Goal: Complete application form

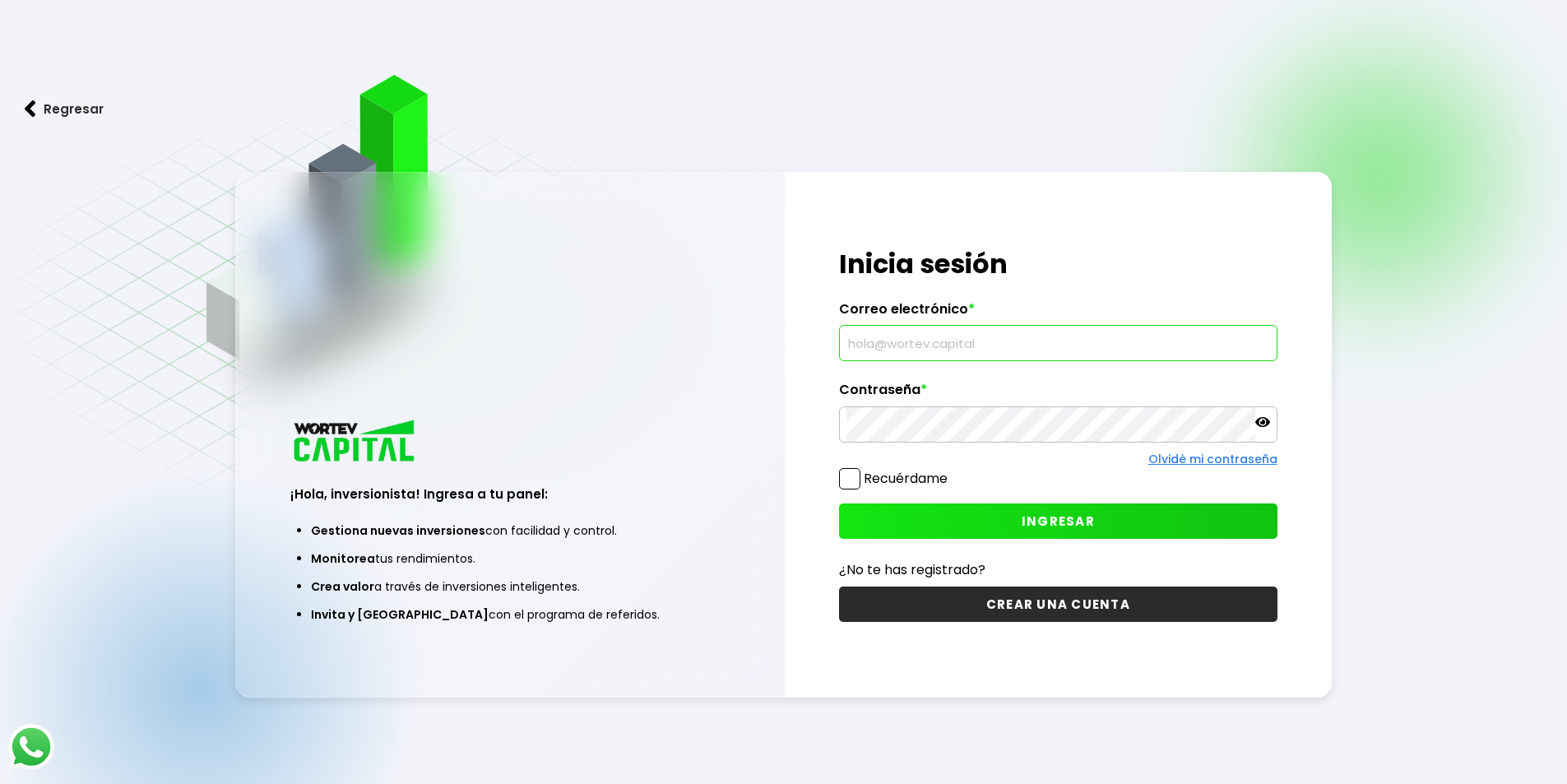
click at [904, 336] on input "text" at bounding box center [1059, 342] width 424 height 34
click at [897, 345] on input "text" at bounding box center [1059, 342] width 424 height 34
type input "[EMAIL_ADDRESS][DOMAIN_NAME]"
click at [846, 475] on span at bounding box center [850, 478] width 21 height 21
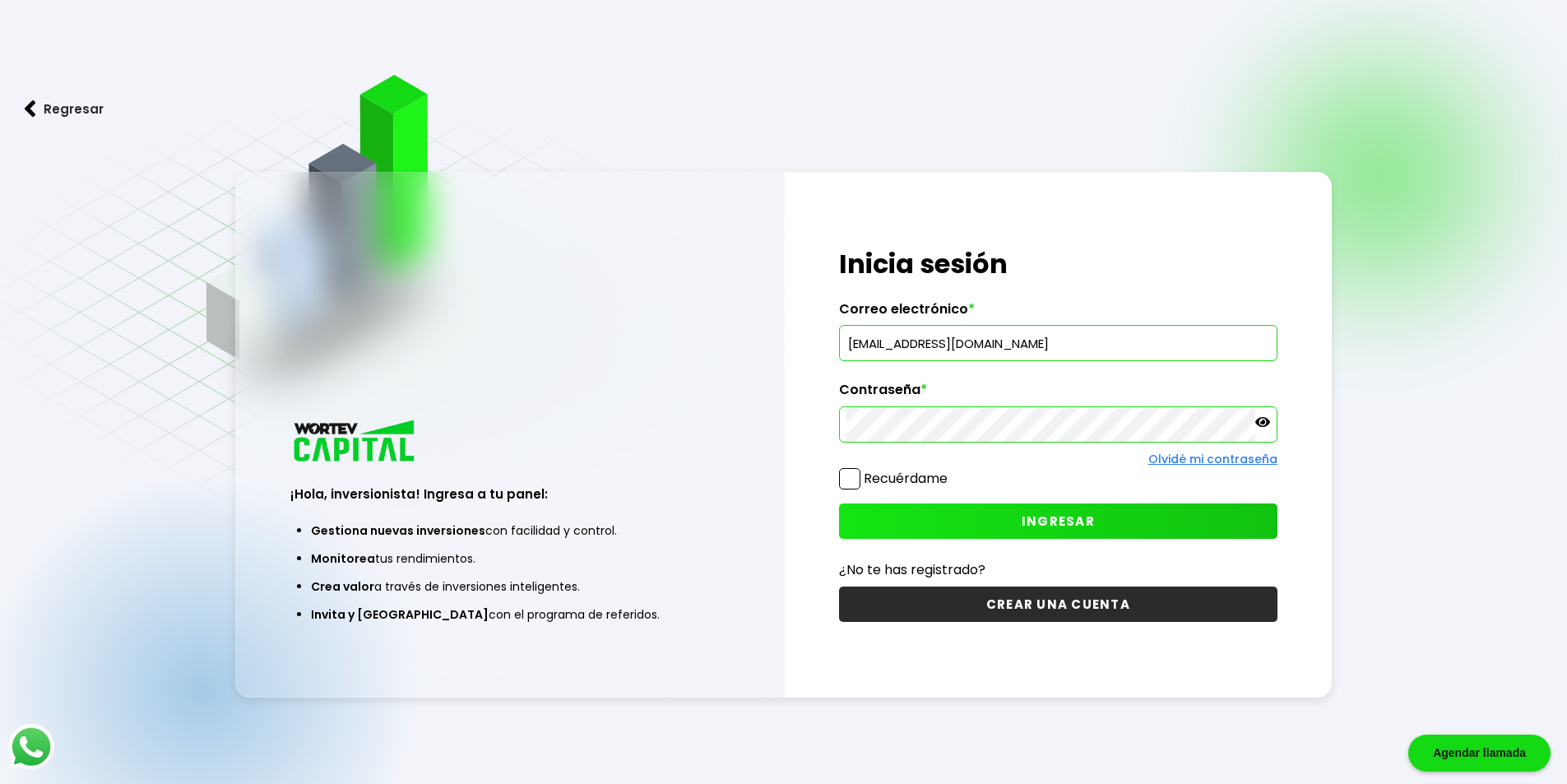
click at [951, 471] on input "Recuérdame" at bounding box center [951, 471] width 0 height 0
click at [1076, 517] on span "INGRESAR" at bounding box center [1058, 521] width 73 height 18
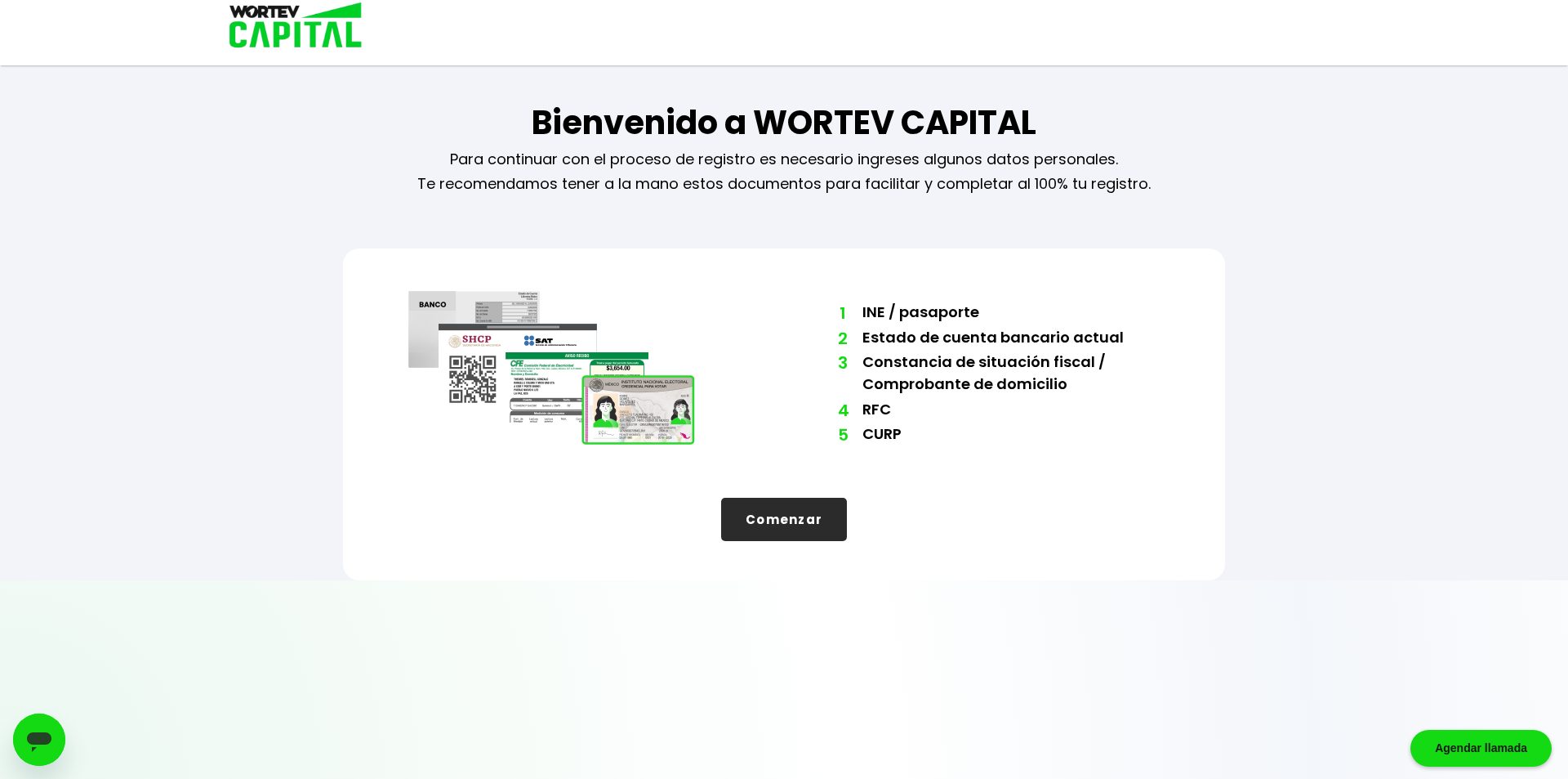
click at [773, 519] on button "Comenzar" at bounding box center [784, 519] width 126 height 44
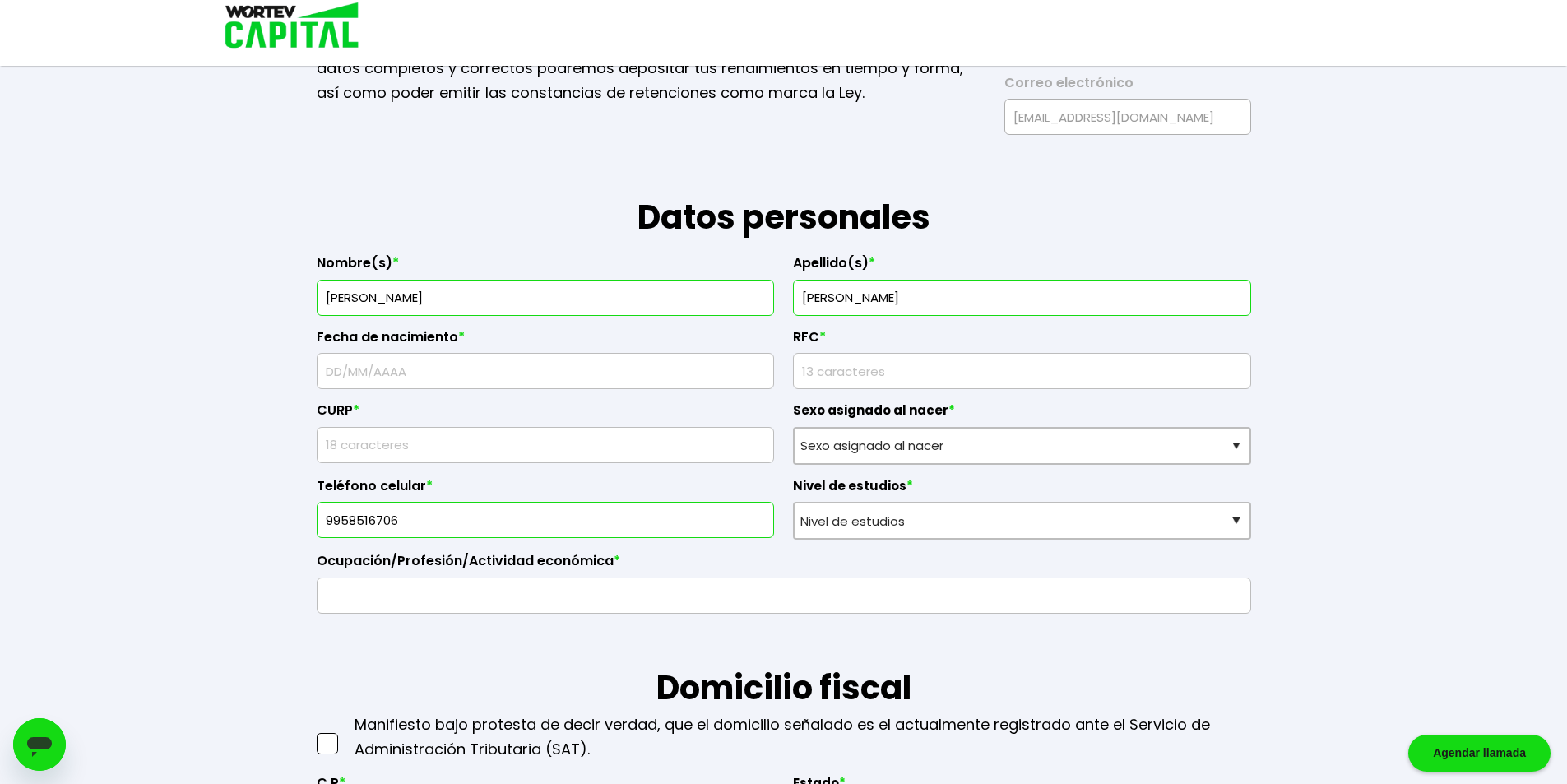
scroll to position [164, 0]
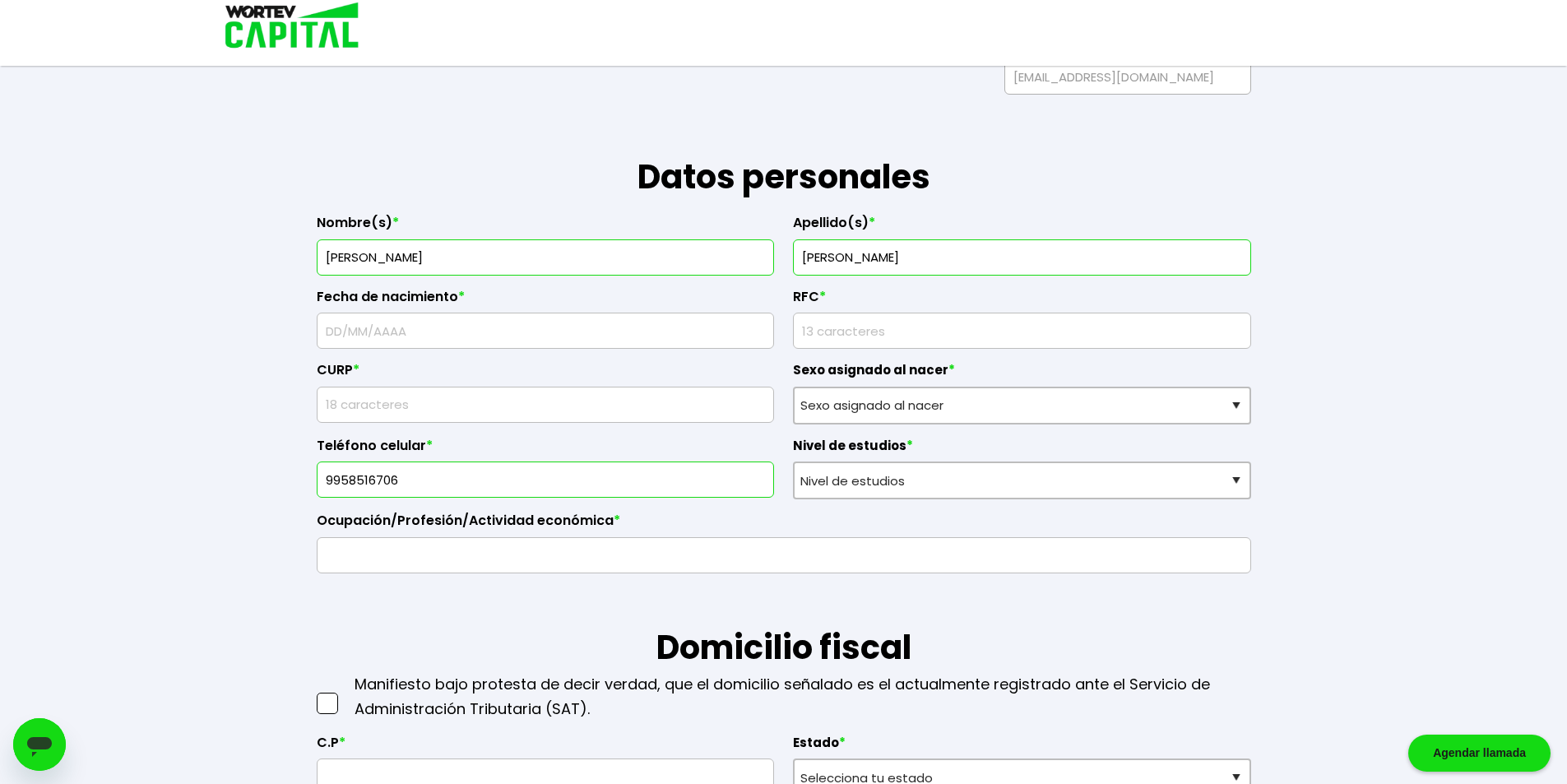
click at [435, 329] on input "text" at bounding box center [546, 330] width 444 height 34
type input "[DATE]"
click at [893, 326] on input "rfc" at bounding box center [1022, 330] width 444 height 34
click at [828, 334] on input "rfc" at bounding box center [1022, 330] width 444 height 34
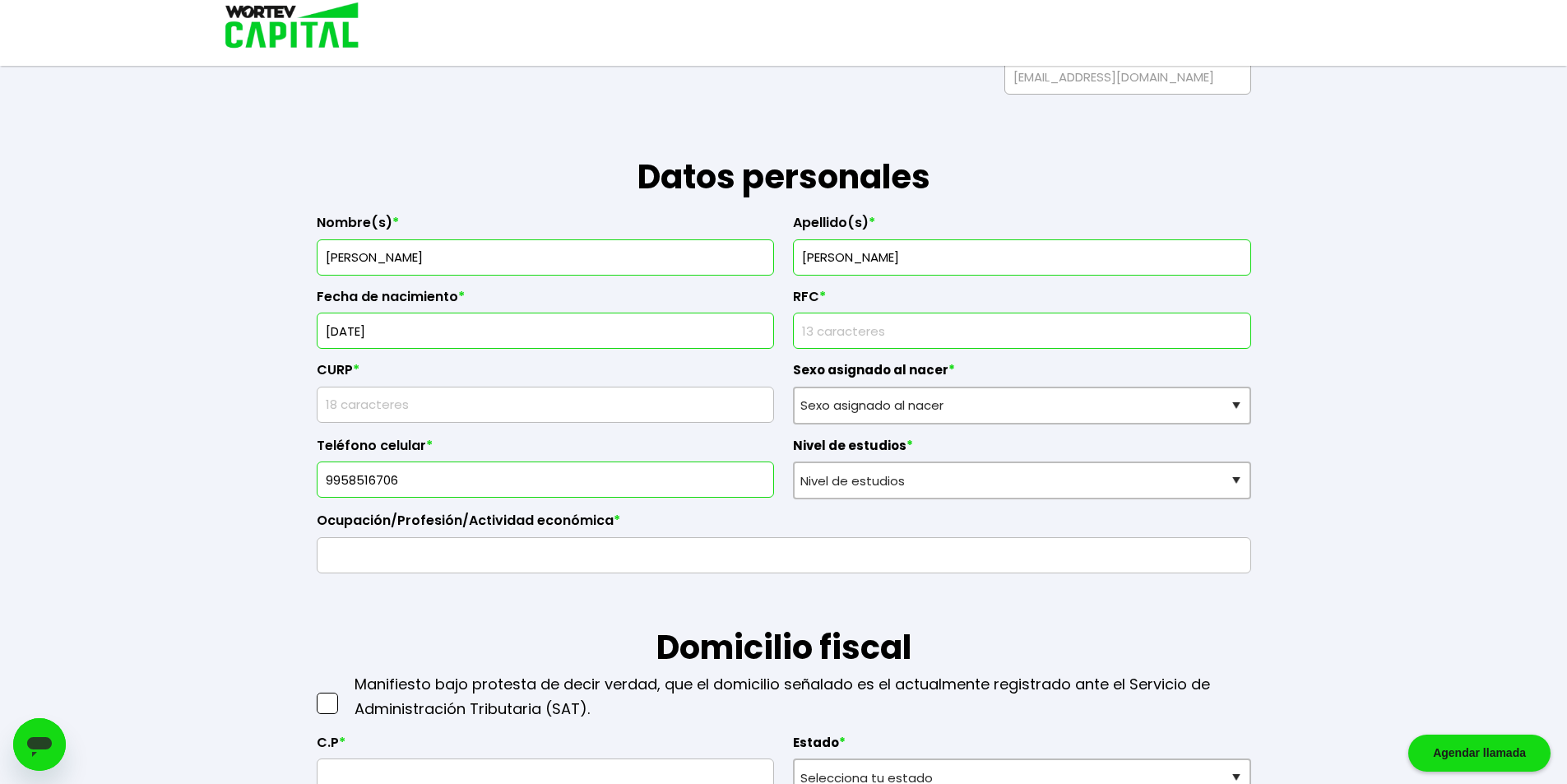
click at [809, 299] on label "RFC *" at bounding box center [1022, 301] width 458 height 24
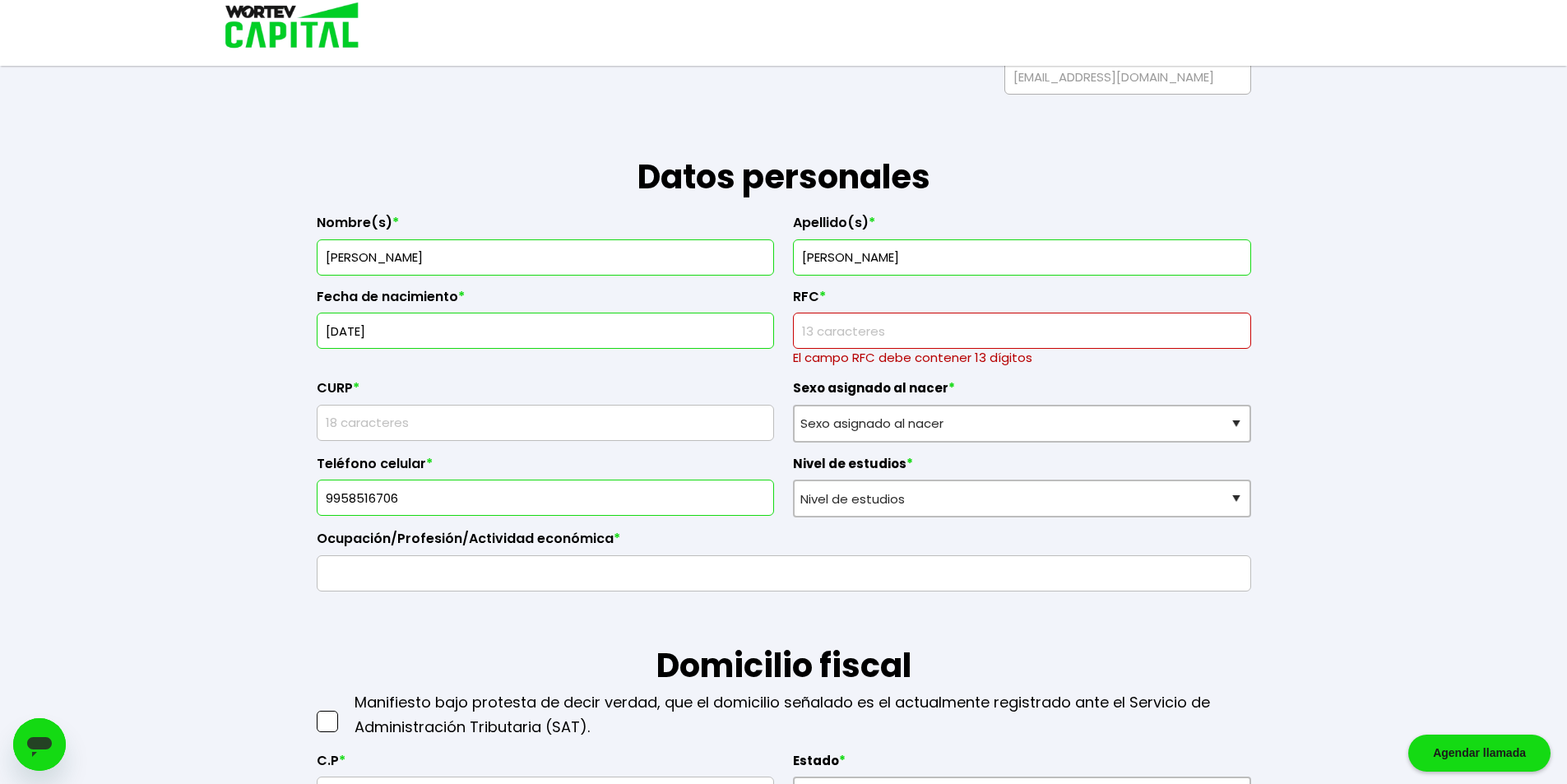
click at [627, 433] on input "text" at bounding box center [546, 422] width 444 height 34
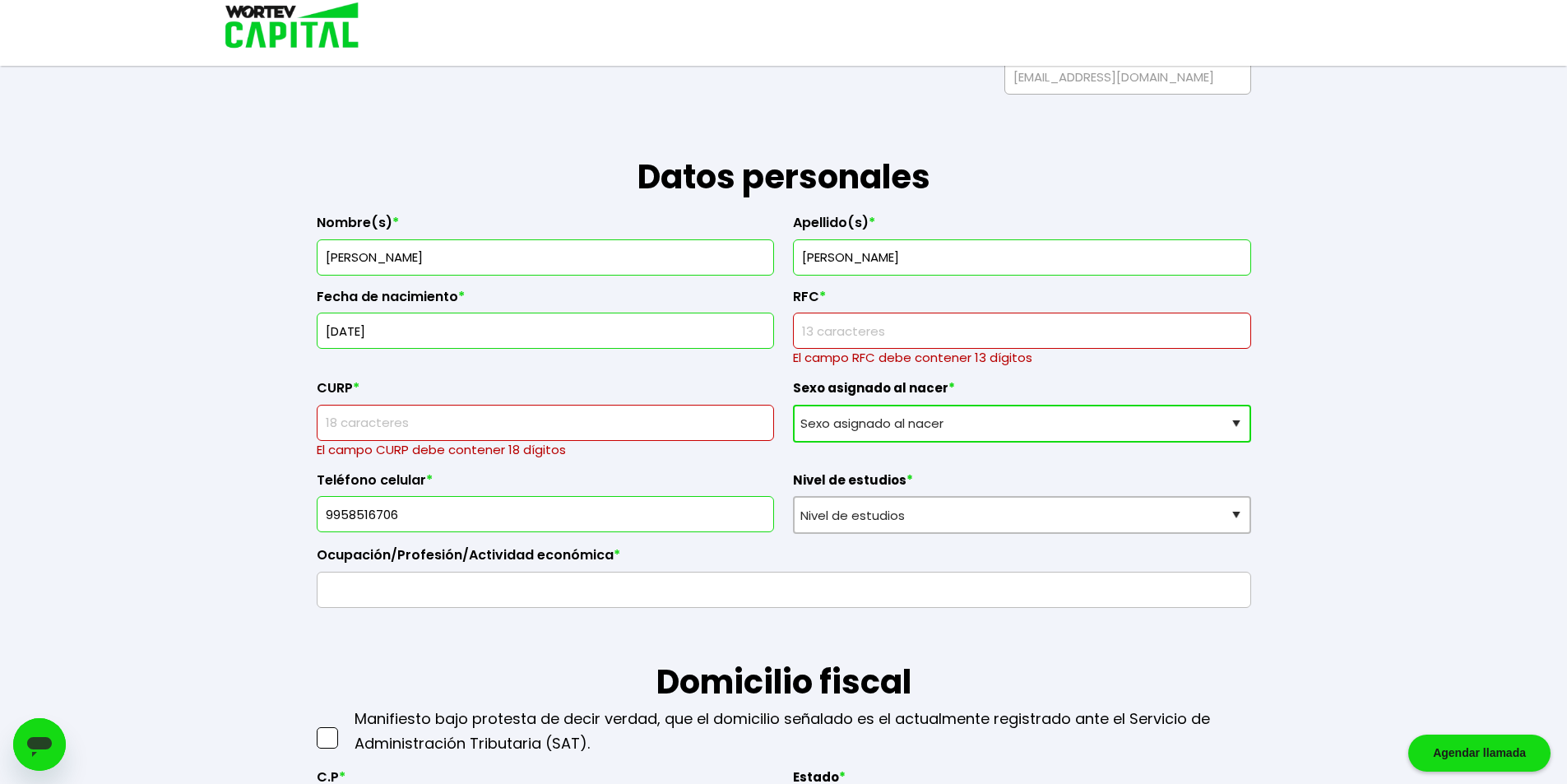
click at [812, 429] on select "Sexo asignado al nacer Hombre Mujer Prefiero no contestar" at bounding box center [1022, 423] width 458 height 38
select select "Hombre"
click at [793, 404] on select "Sexo asignado al nacer Hombre Mujer Prefiero no contestar" at bounding box center [1022, 423] width 458 height 38
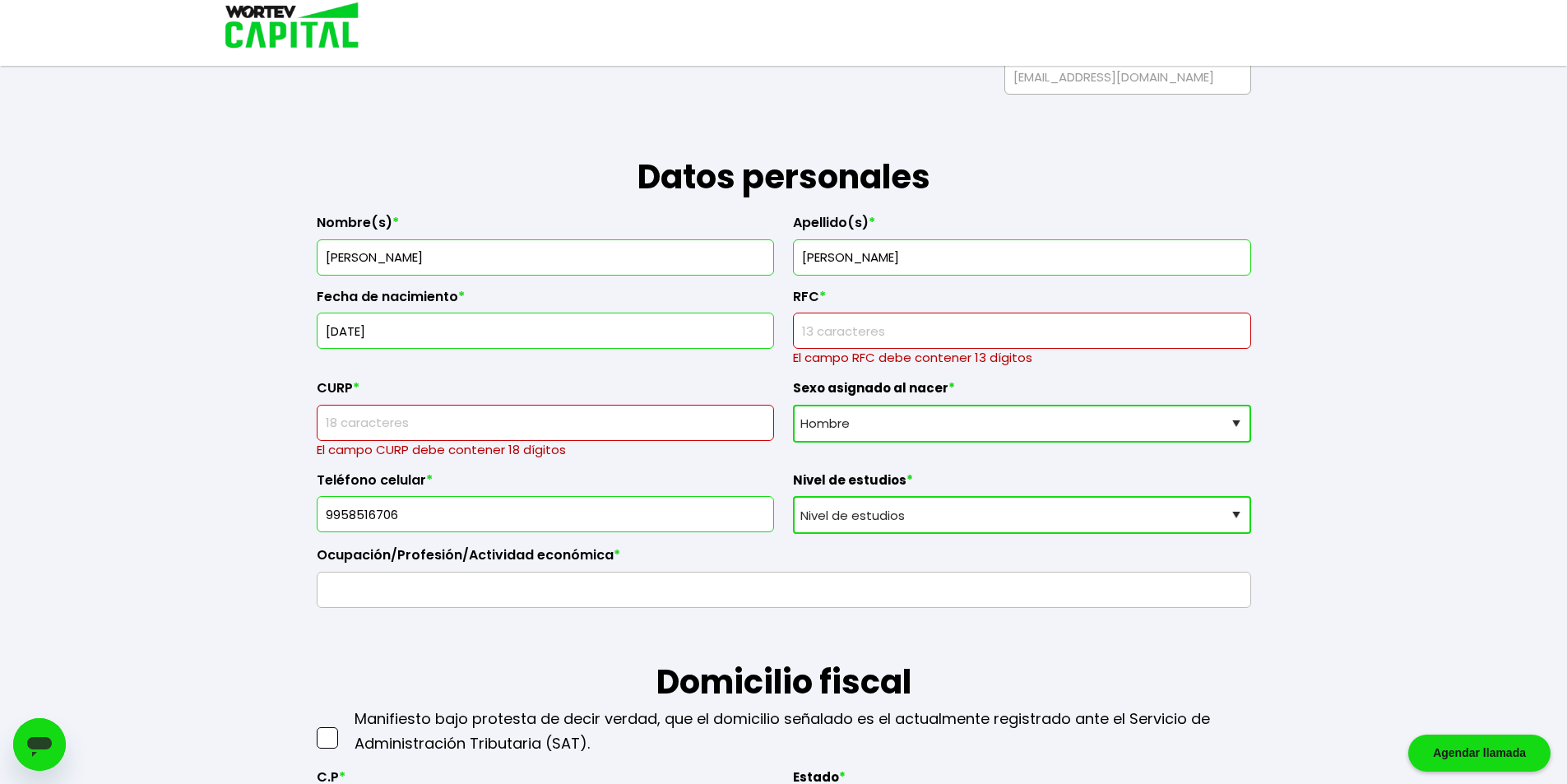
click at [874, 523] on select "Nivel de estudios Primaria Secundaria Bachillerato Licenciatura Posgrado" at bounding box center [1022, 515] width 458 height 38
select select "Secundaria"
click at [793, 496] on select "Nivel de estudios Primaria Secundaria Bachillerato Licenciatura Posgrado" at bounding box center [1022, 515] width 458 height 38
click at [474, 592] on input "text" at bounding box center [784, 589] width 919 height 34
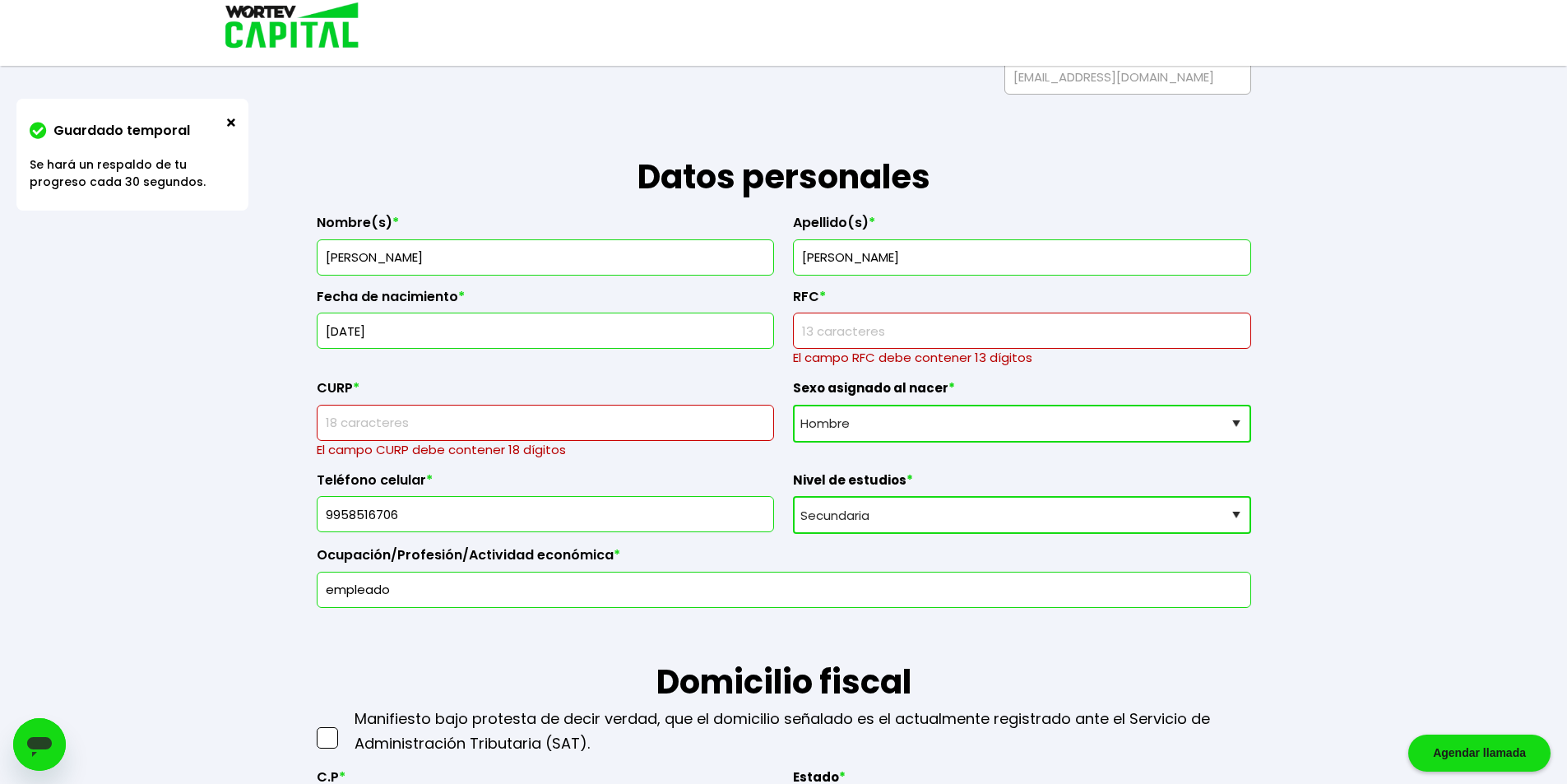
type input "empleado"
click at [320, 747] on span at bounding box center [327, 737] width 21 height 21
click at [345, 729] on input "checkbox" at bounding box center [345, 729] width 0 height 0
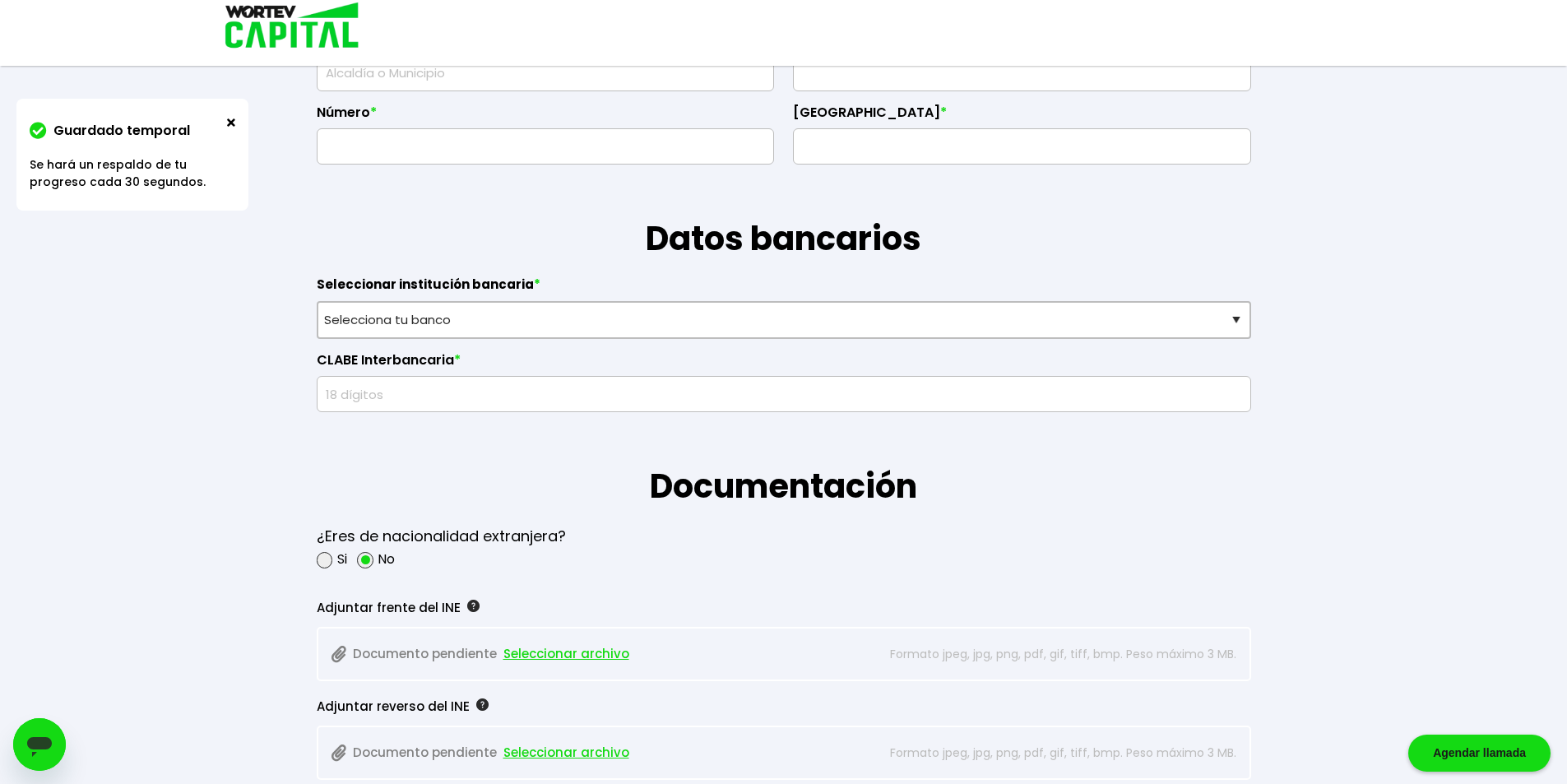
scroll to position [987, 0]
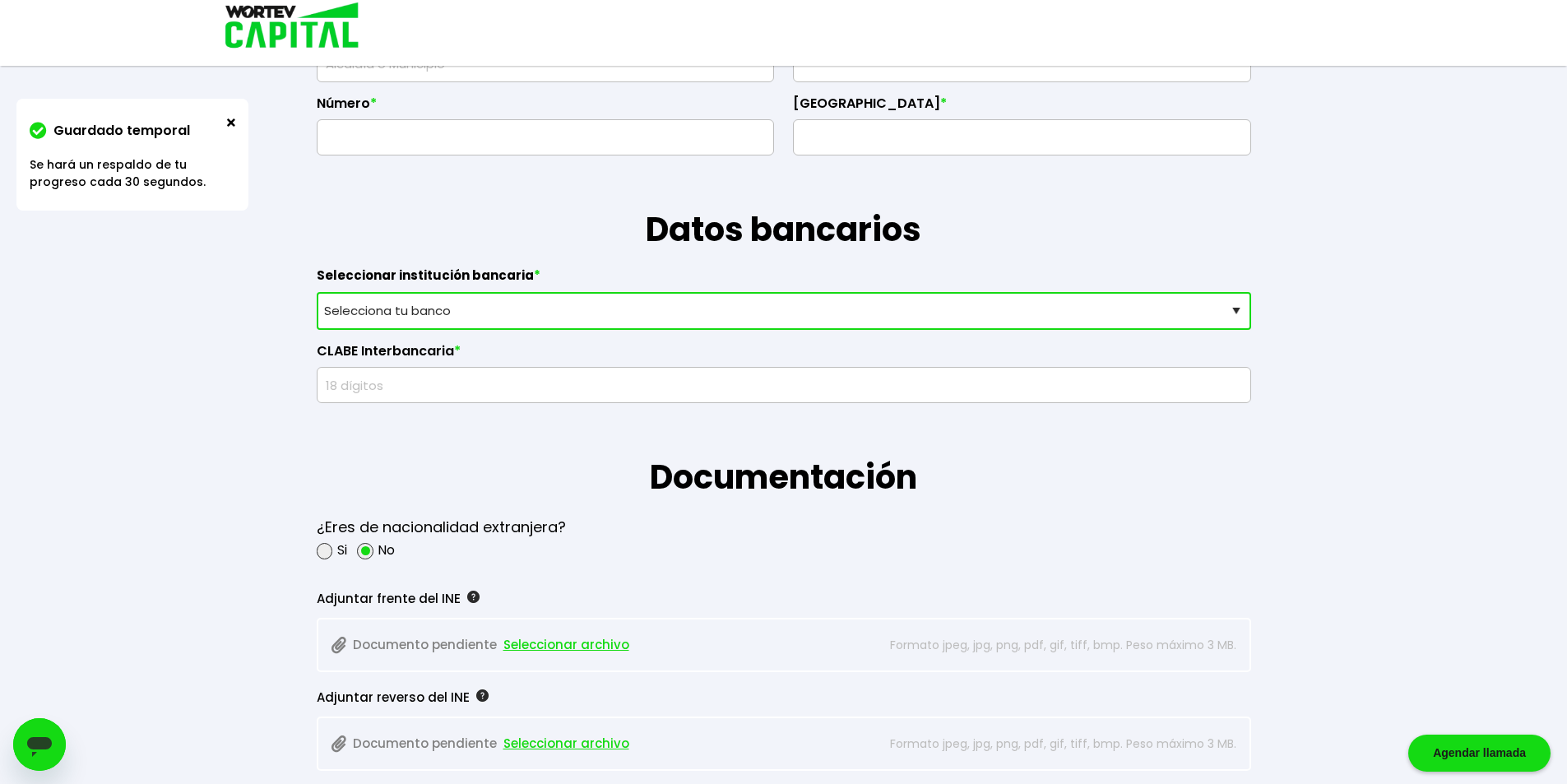
click at [368, 309] on select "Selecciona tu banco ABC Capital Actinver Afirme Albo ASP Banamex Banbajio Banco…" at bounding box center [784, 310] width 935 height 38
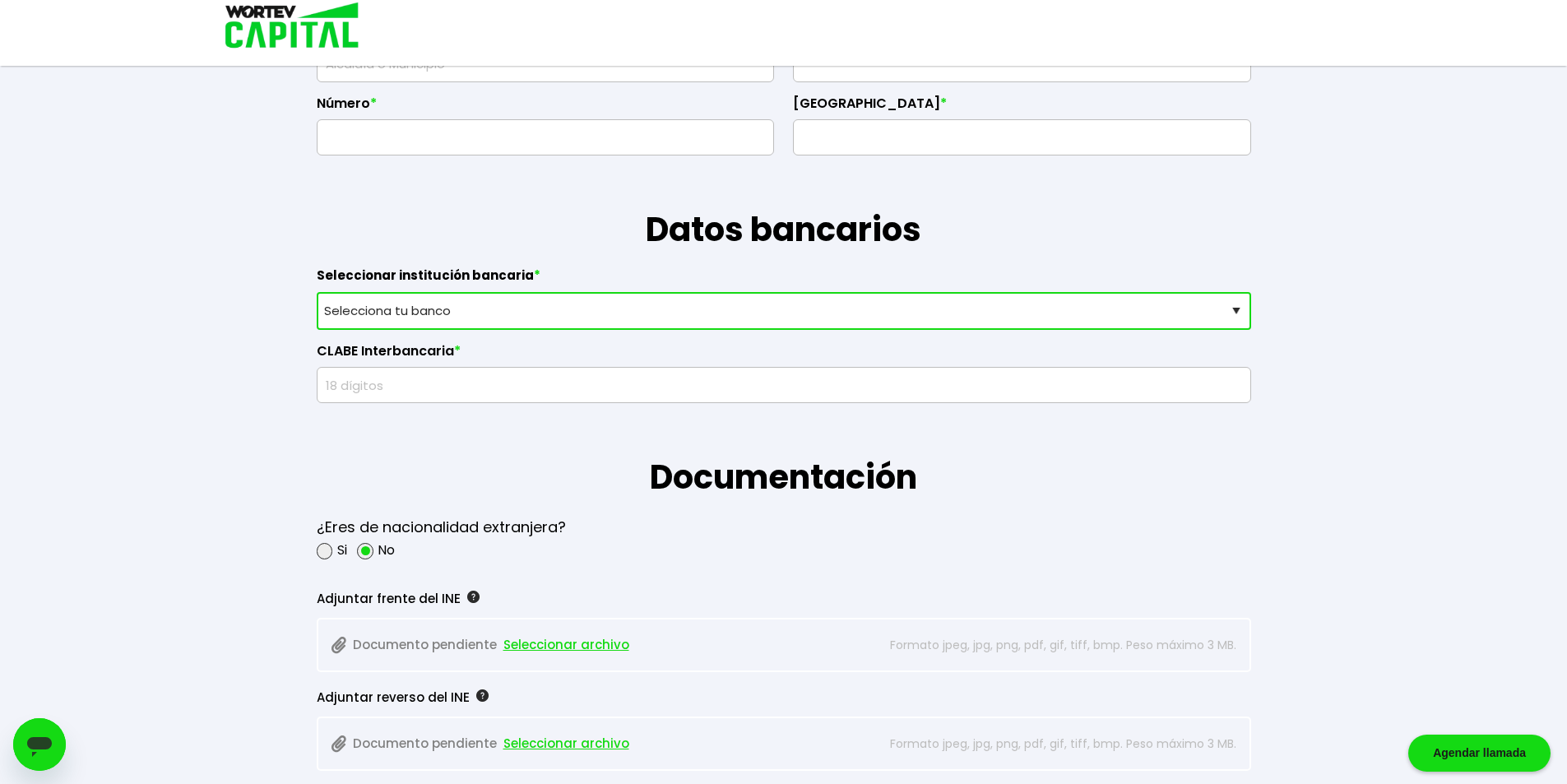
select select "Caja [PERSON_NAME][GEOGRAPHIC_DATA]"
drag, startPoint x: 971, startPoint y: 204, endPoint x: 948, endPoint y: 222, distance: 29.2
click at [969, 205] on h1 "Datos bancarios" at bounding box center [784, 204] width 935 height 99
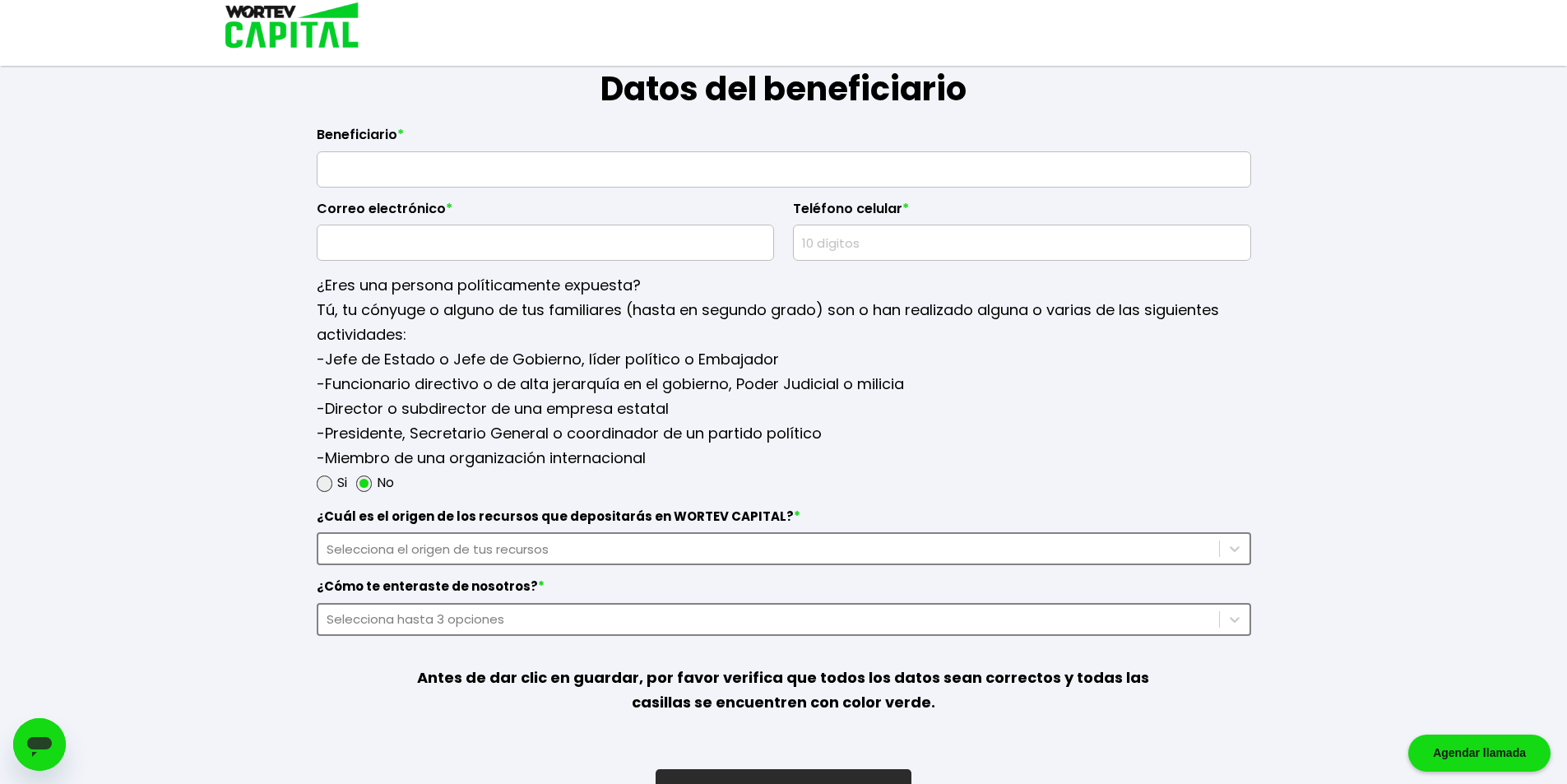
scroll to position [2028, 0]
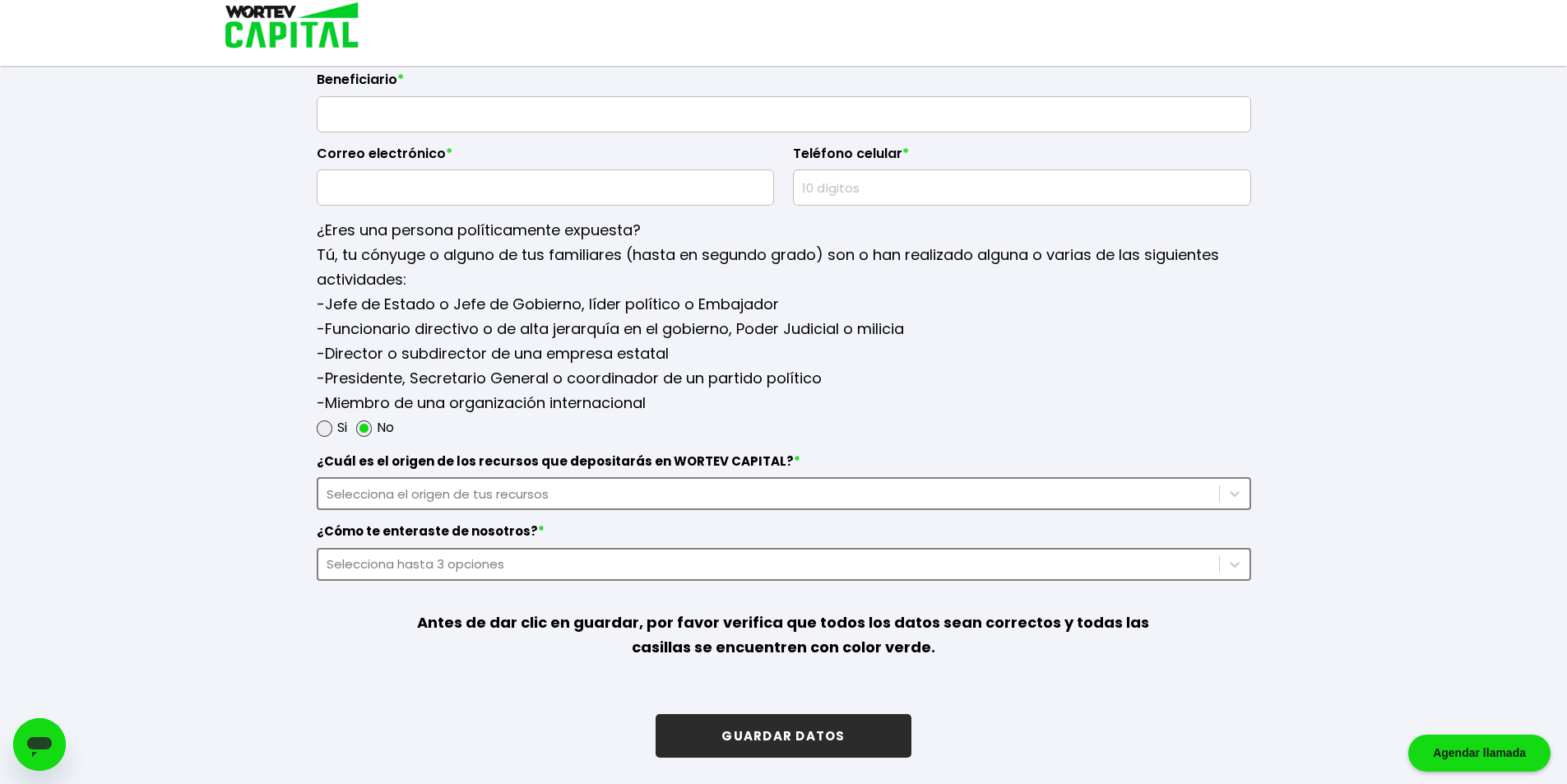
click at [823, 742] on button "GUARDAR DATOS" at bounding box center [783, 735] width 255 height 44
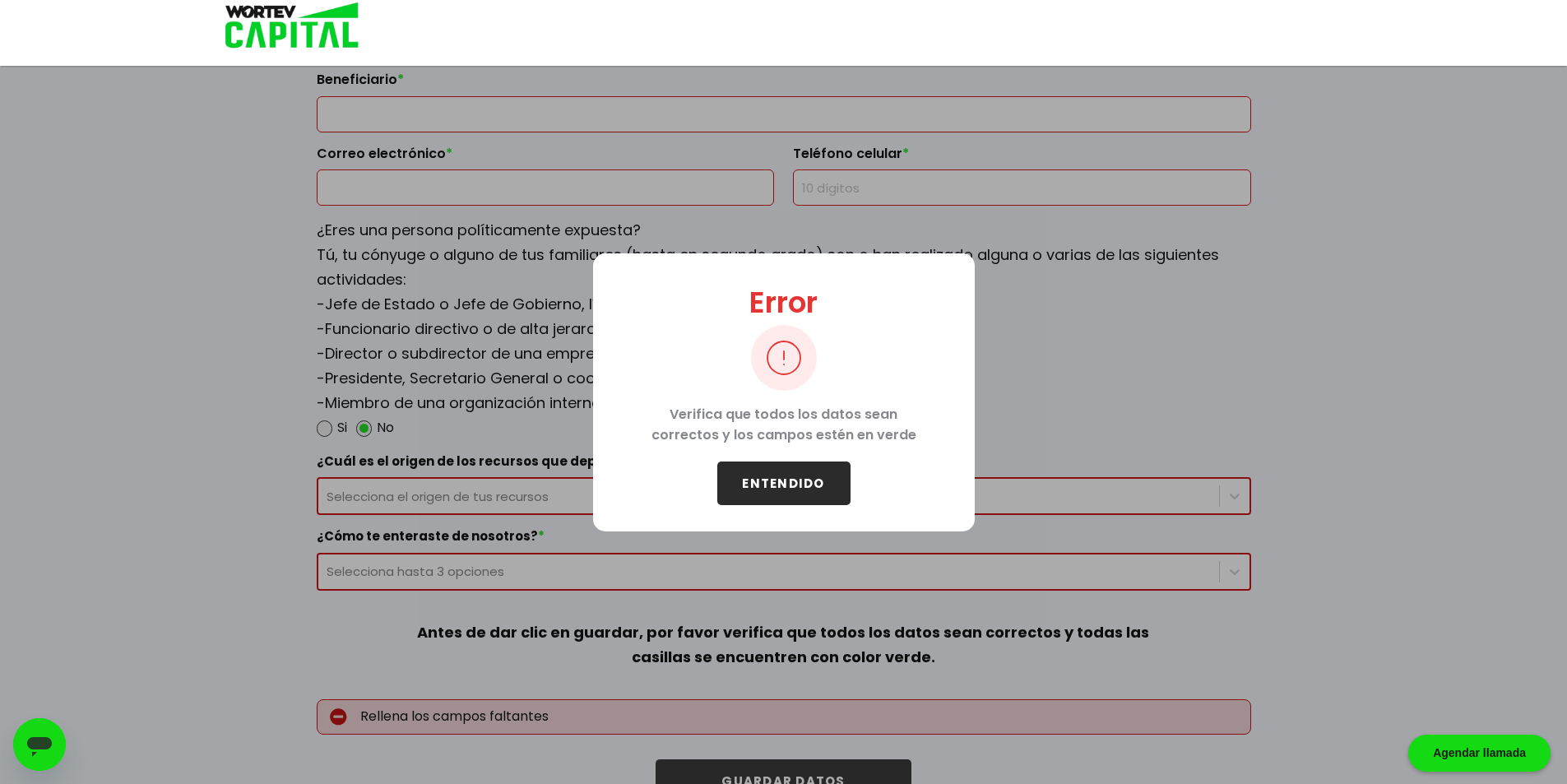
click at [763, 433] on p "Verifica que todos los datos sean correctos y los campos estén en verde" at bounding box center [784, 426] width 329 height 70
click at [765, 455] on p "Verifica que todos los datos sean correctos y los campos estén en verde" at bounding box center [784, 426] width 329 height 70
click at [776, 473] on button "ENTENDIDO" at bounding box center [784, 482] width 133 height 44
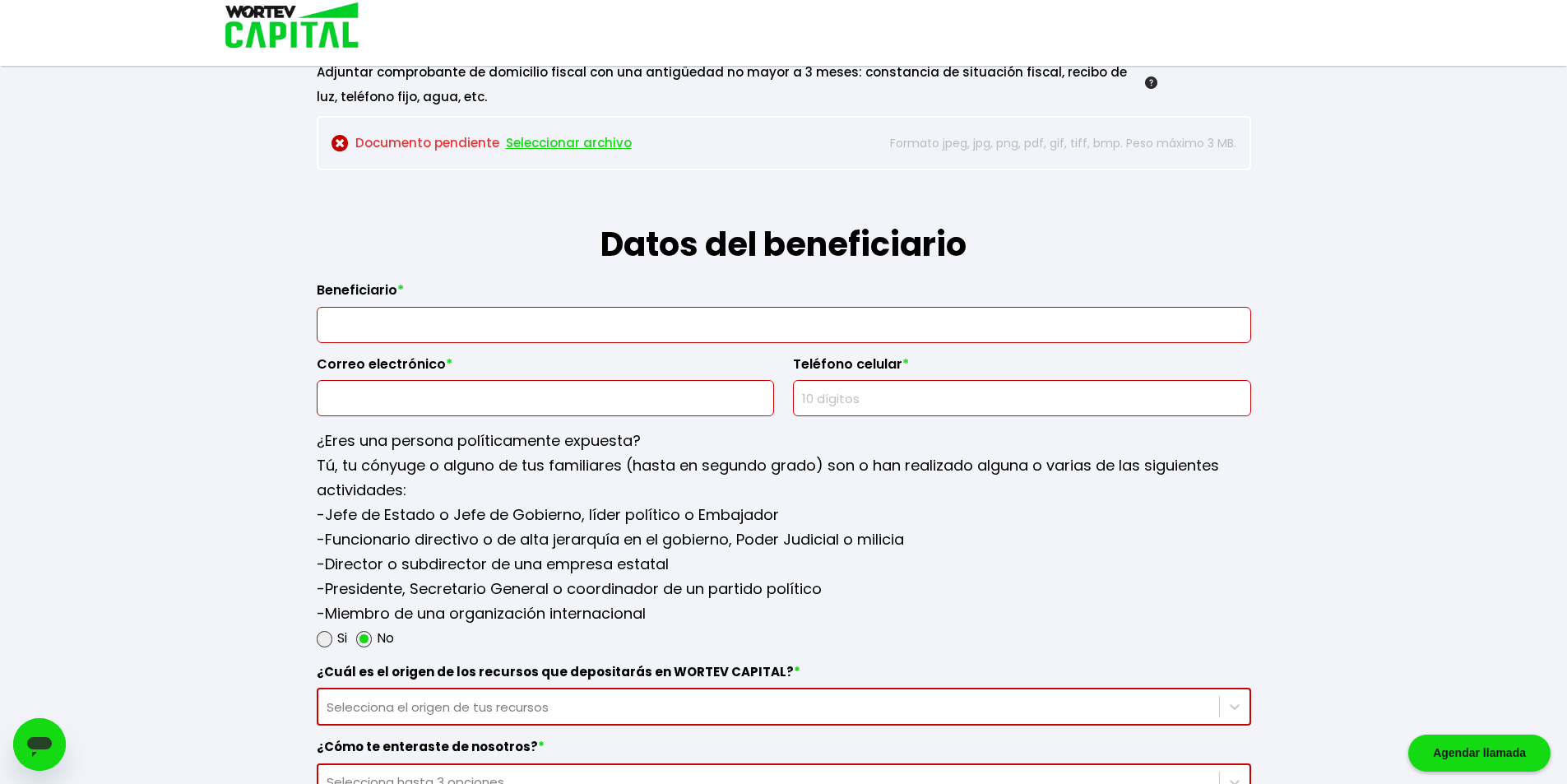
scroll to position [1535, 0]
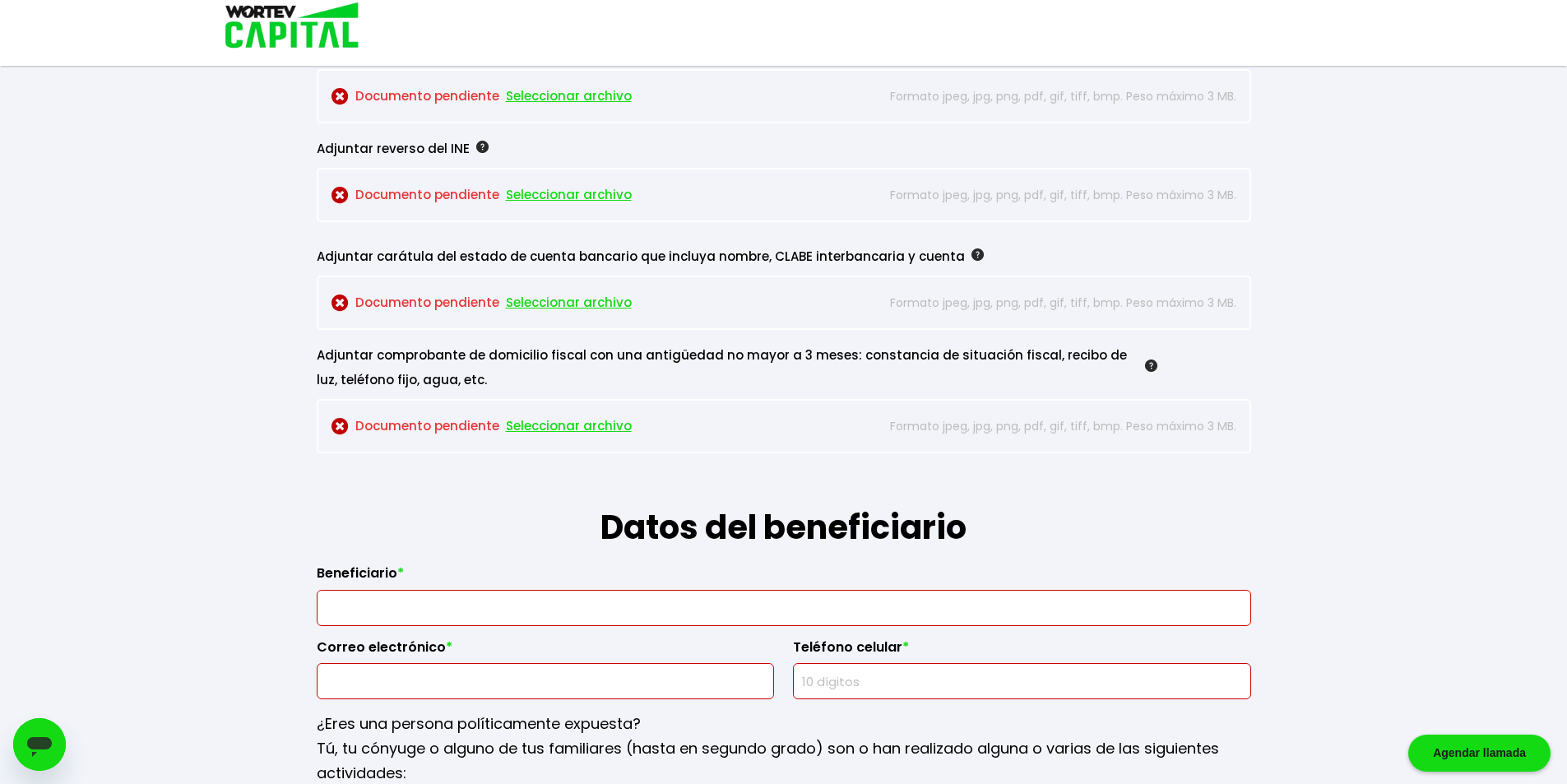
click at [321, 39] on img at bounding box center [286, 26] width 157 height 54
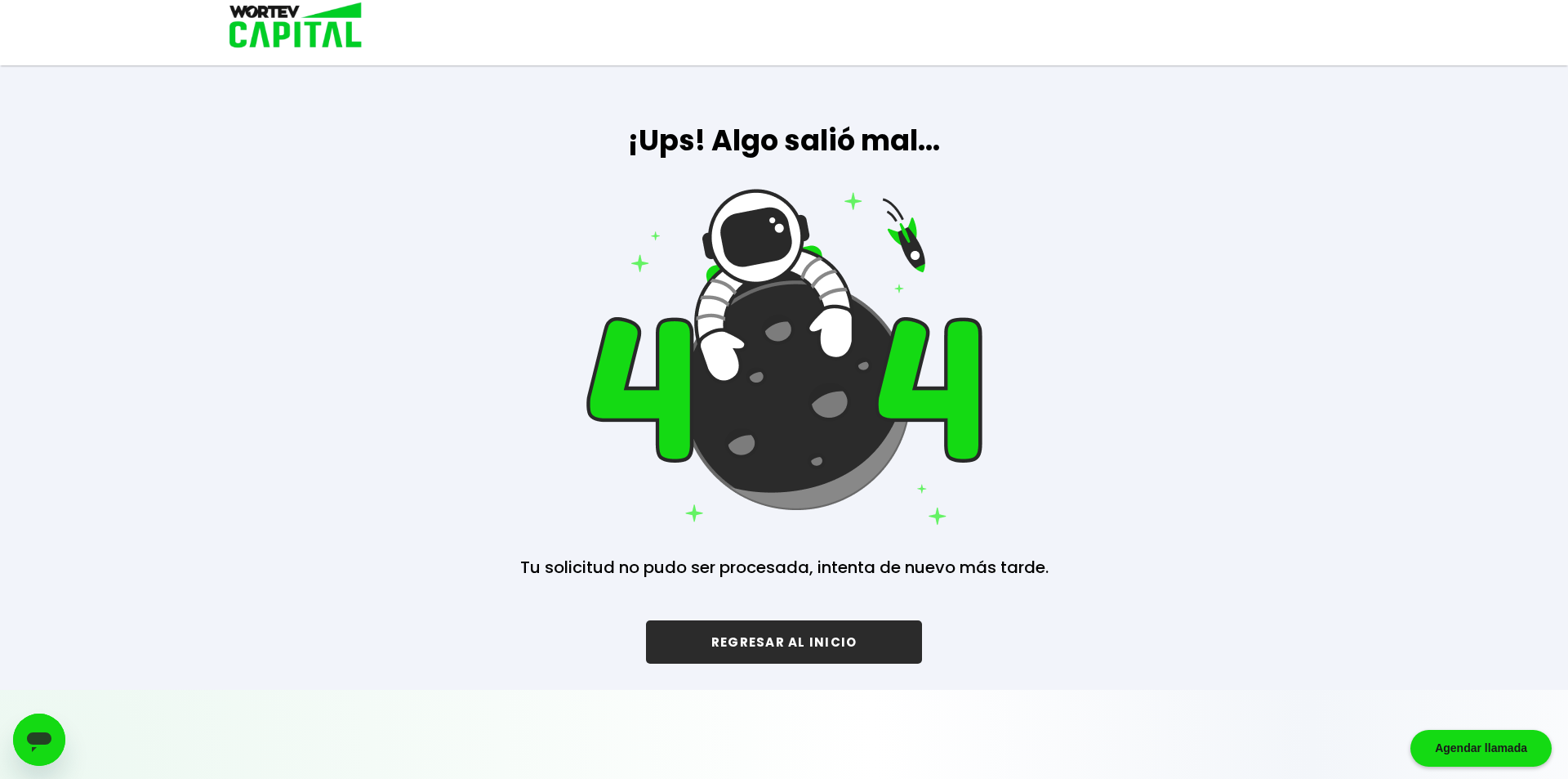
click at [797, 639] on button "REGRESAR AL INICIO" at bounding box center [784, 641] width 276 height 44
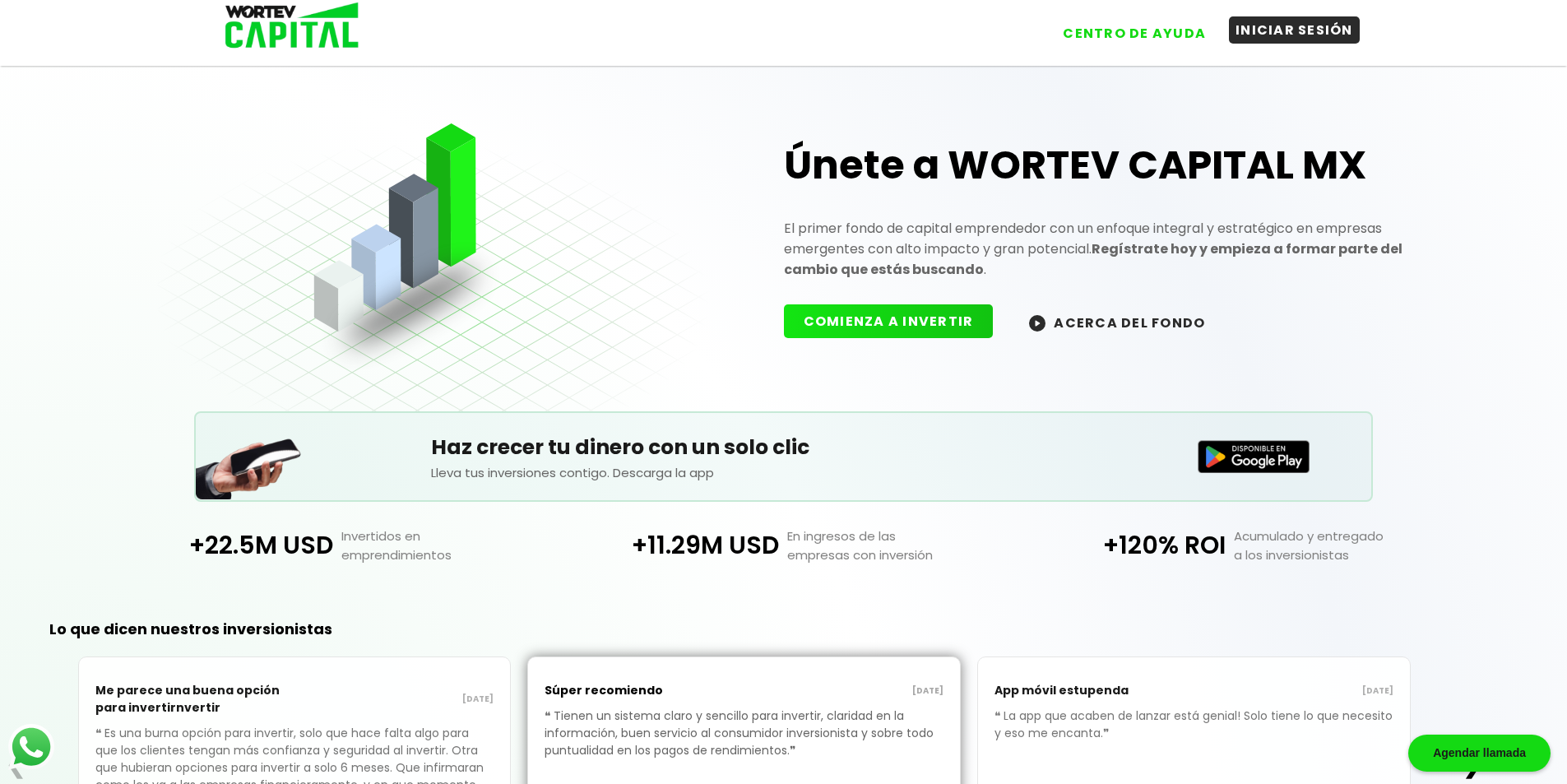
click at [1300, 37] on button "INICIAR SESIÓN" at bounding box center [1294, 30] width 131 height 27
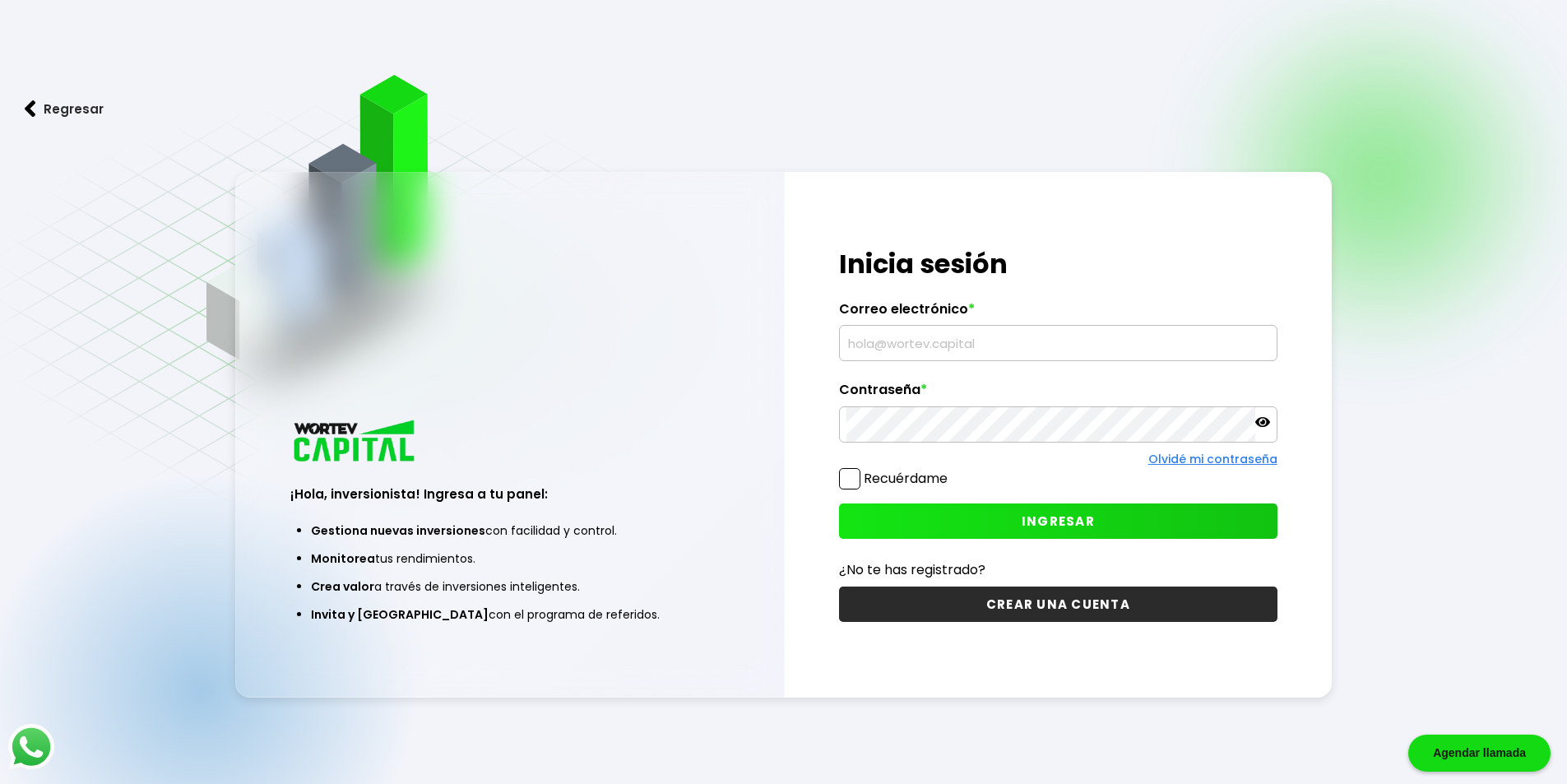
type input "[EMAIL_ADDRESS][DOMAIN_NAME]"
click at [980, 525] on button "INGRESAR" at bounding box center [1058, 520] width 439 height 35
